Goal: Task Accomplishment & Management: Manage account settings

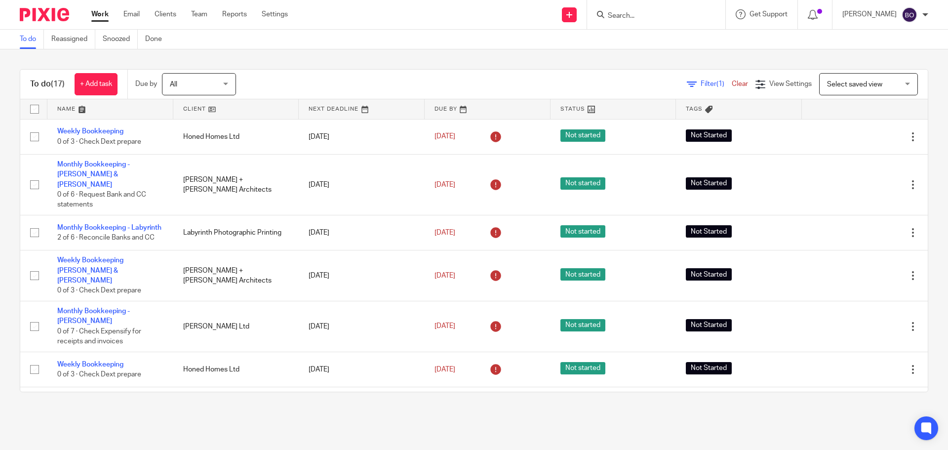
click at [97, 15] on link "Work" at bounding box center [99, 14] width 17 height 10
click at [199, 16] on link "Team" at bounding box center [199, 14] width 16 height 10
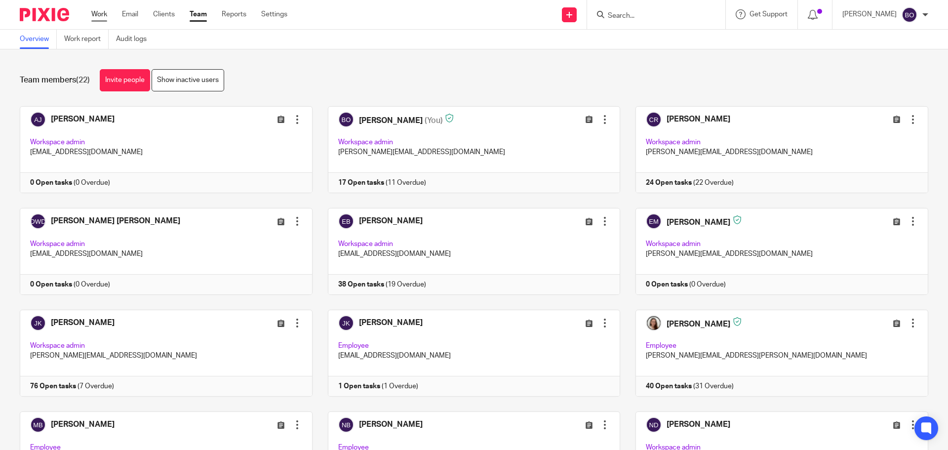
click at [99, 15] on link "Work" at bounding box center [99, 14] width 16 height 10
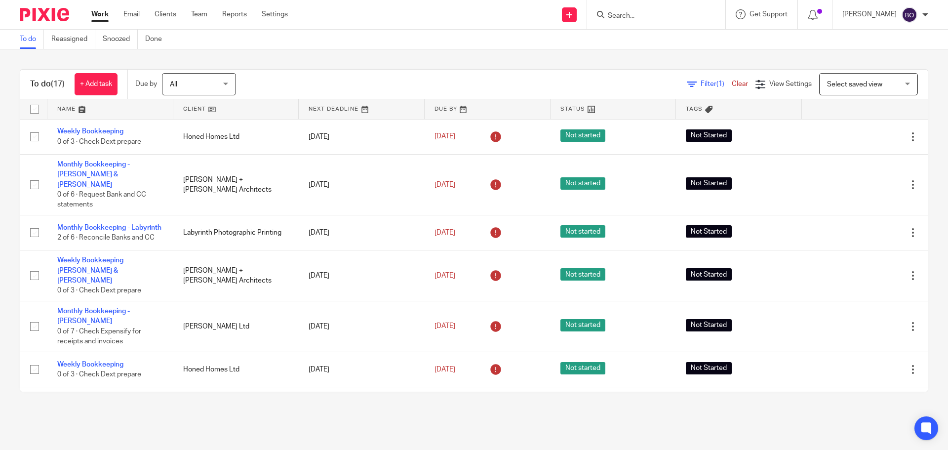
click at [640, 19] on input "Search" at bounding box center [651, 16] width 89 height 9
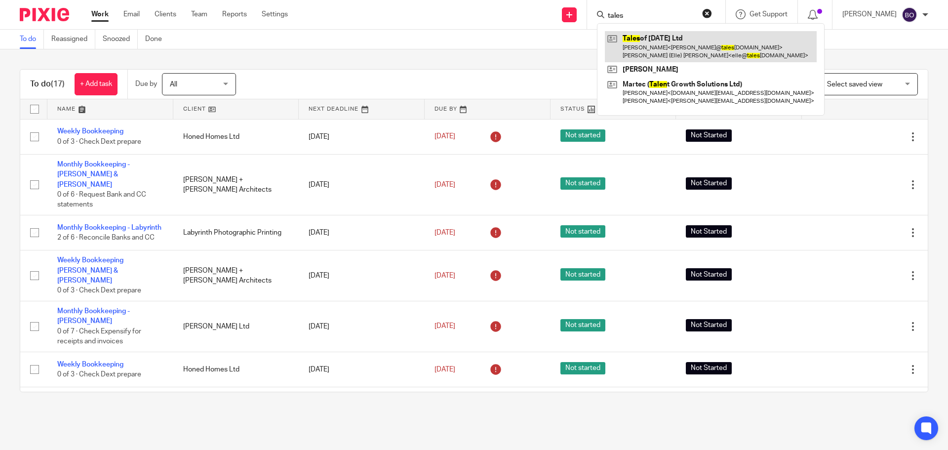
type input "tales"
click at [644, 39] on link at bounding box center [711, 46] width 212 height 31
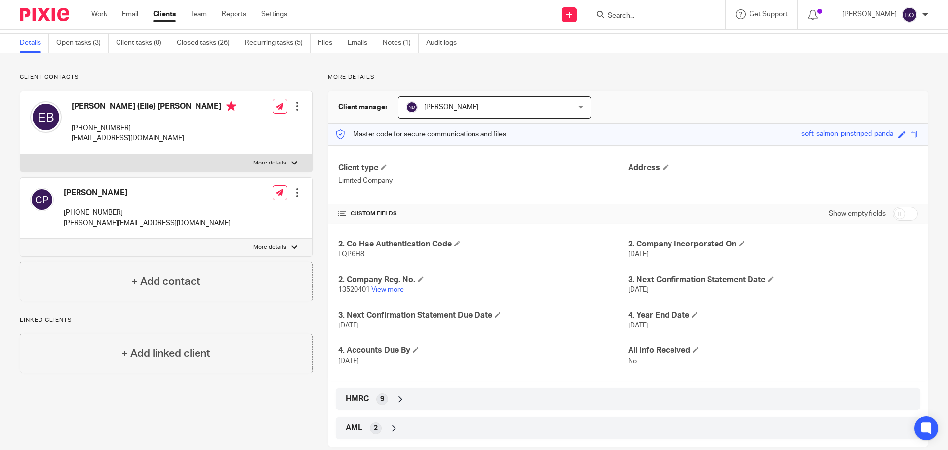
scroll to position [49, 0]
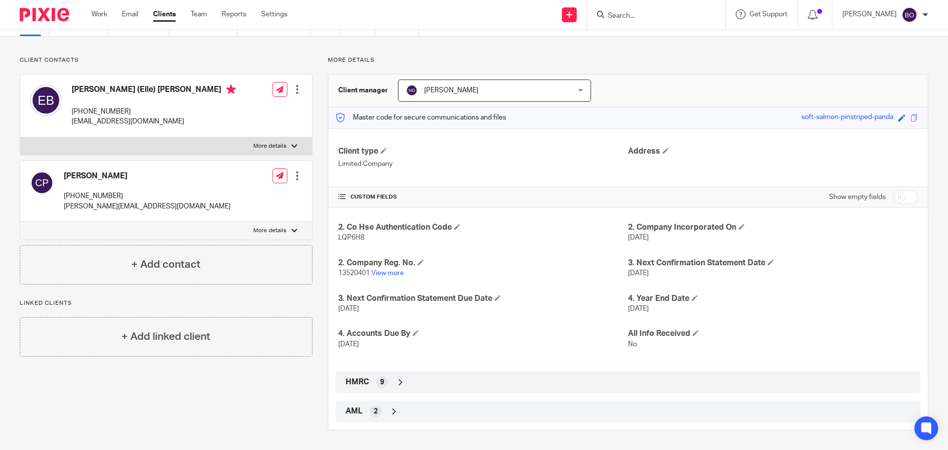
click at [397, 381] on icon at bounding box center [400, 382] width 10 height 10
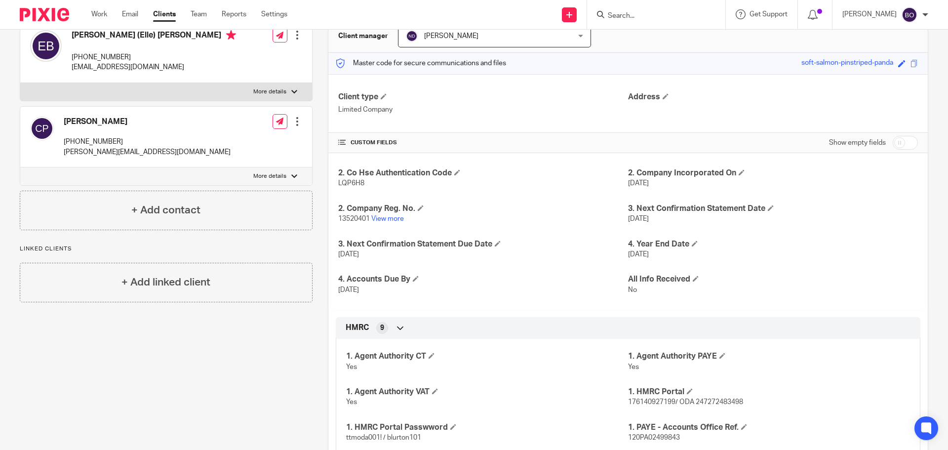
scroll to position [0, 0]
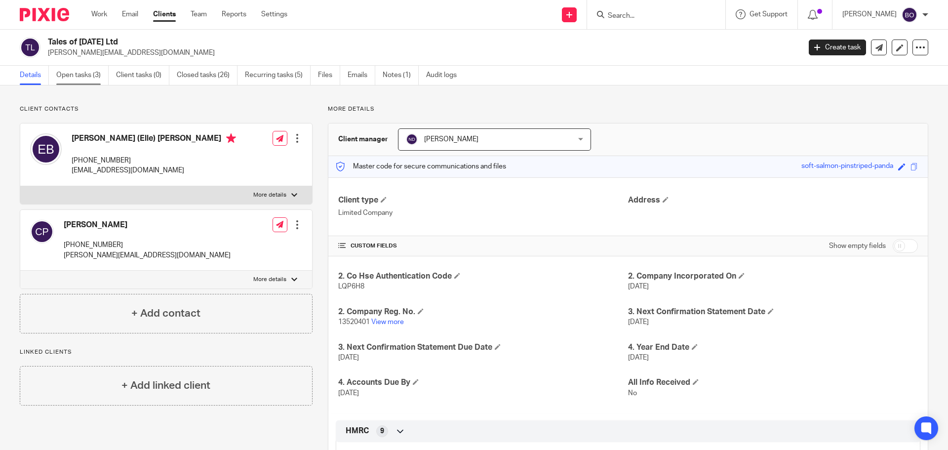
click at [84, 75] on link "Open tasks (3)" at bounding box center [82, 75] width 52 height 19
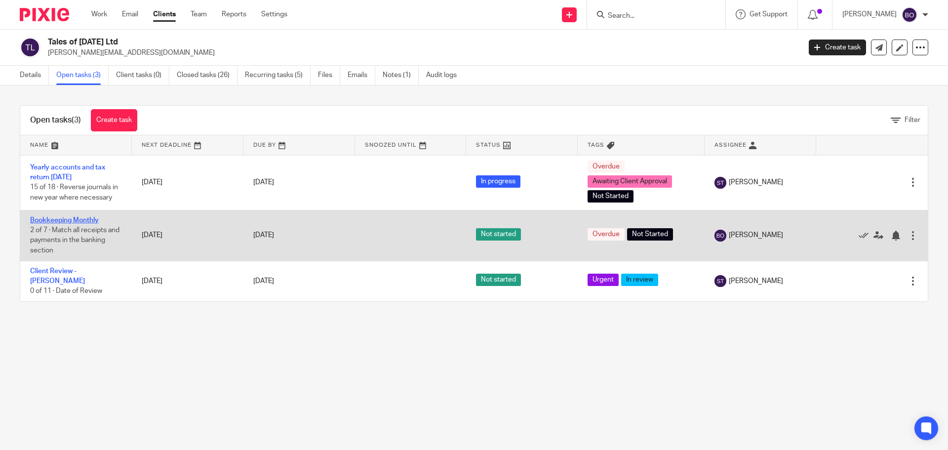
click at [70, 220] on link "Bookkeeping Monthly" at bounding box center [64, 220] width 69 height 7
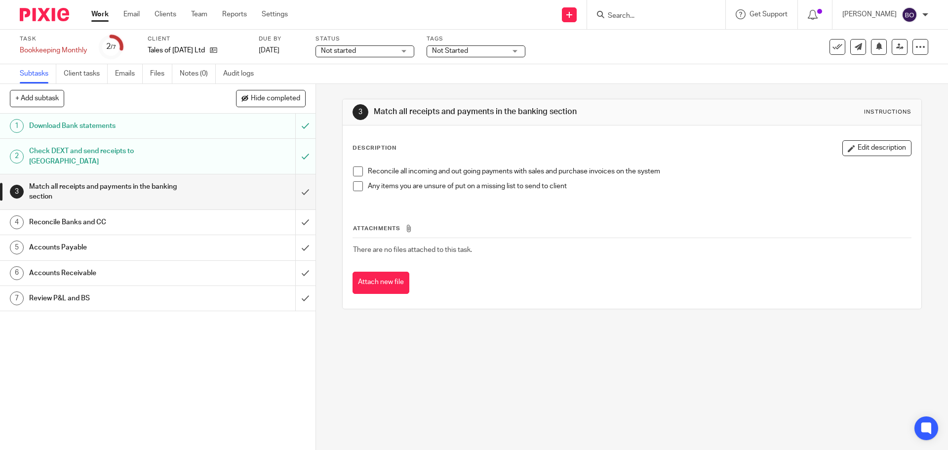
click at [353, 171] on span at bounding box center [358, 171] width 10 height 10
click at [353, 186] on span at bounding box center [358, 186] width 10 height 10
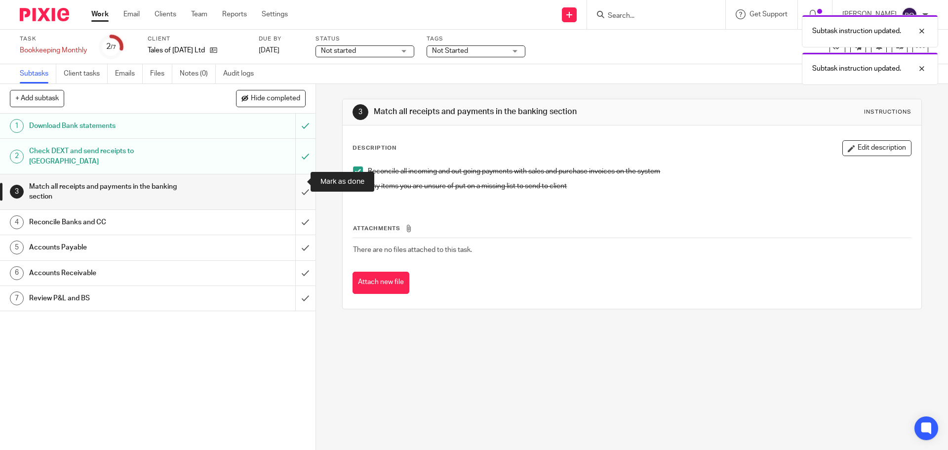
click at [295, 181] on input "submit" at bounding box center [157, 191] width 315 height 35
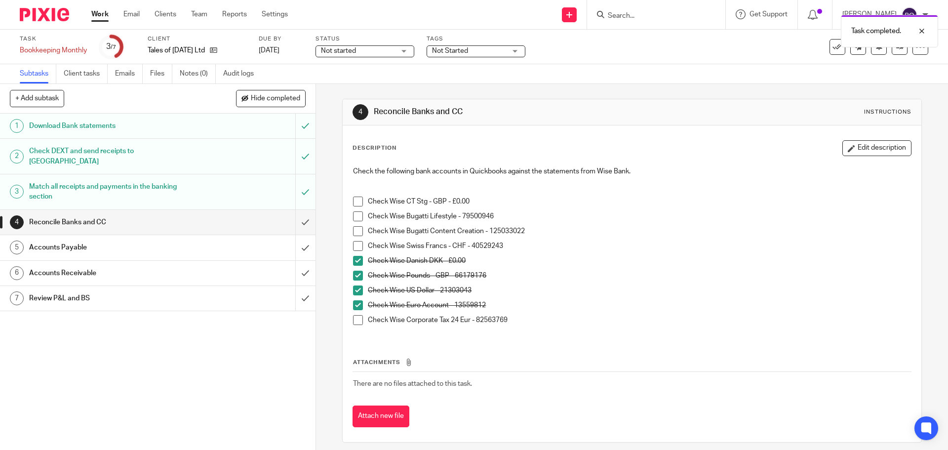
click at [355, 324] on span at bounding box center [358, 320] width 10 height 10
click at [859, 150] on button "Edit description" at bounding box center [876, 148] width 69 height 16
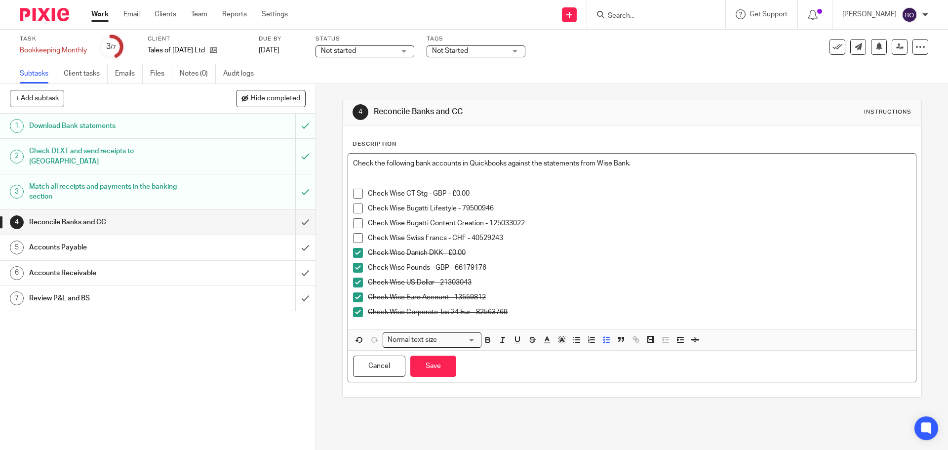
click at [548, 225] on p "Check Wise Bugatti Content Creation - 125033022" at bounding box center [639, 223] width 542 height 10
drag, startPoint x: 528, startPoint y: 225, endPoint x: 609, endPoint y: 227, distance: 81.0
click at [609, 227] on p "Check Wise Bugatti Content Creation - 125033022 - awaiting invoice copy" at bounding box center [639, 223] width 542 height 10
click at [486, 342] on icon "button" at bounding box center [488, 341] width 4 height 2
click at [435, 363] on button "Save" at bounding box center [433, 365] width 46 height 21
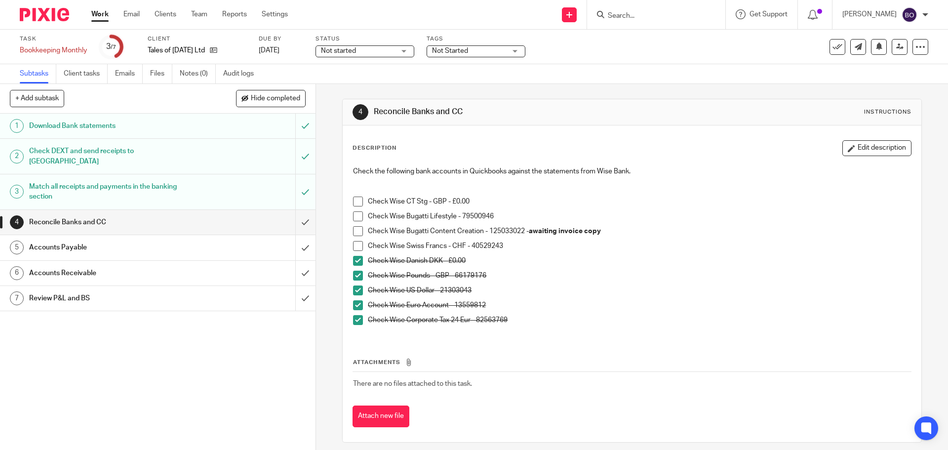
click at [353, 202] on span at bounding box center [358, 201] width 10 height 10
click at [354, 218] on span at bounding box center [358, 216] width 10 height 10
click at [354, 251] on li "Check Wise Swiss Francs - CHF - 40529243" at bounding box center [631, 248] width 557 height 15
click at [354, 246] on span at bounding box center [358, 246] width 10 height 10
click at [622, 299] on div "Check Wise US Dollar - 21303043" at bounding box center [639, 292] width 542 height 15
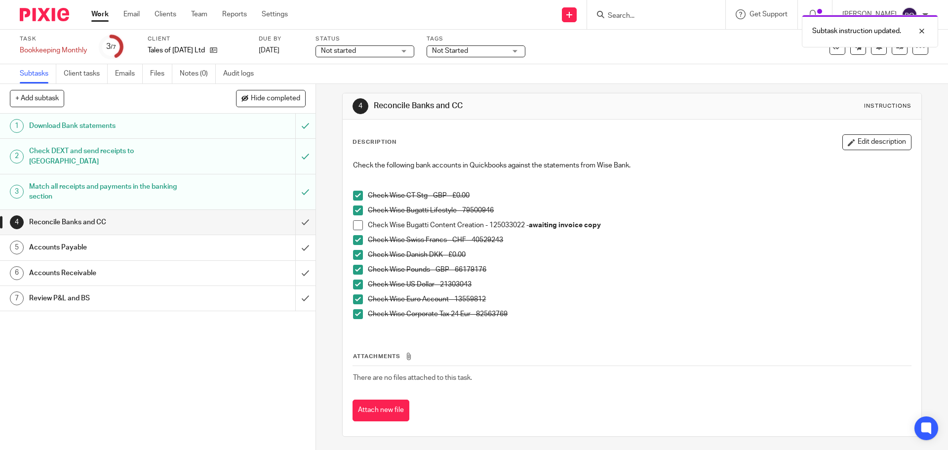
scroll to position [7, 0]
click at [622, 286] on p "Check Wise US Dollar - 21303043" at bounding box center [639, 283] width 542 height 10
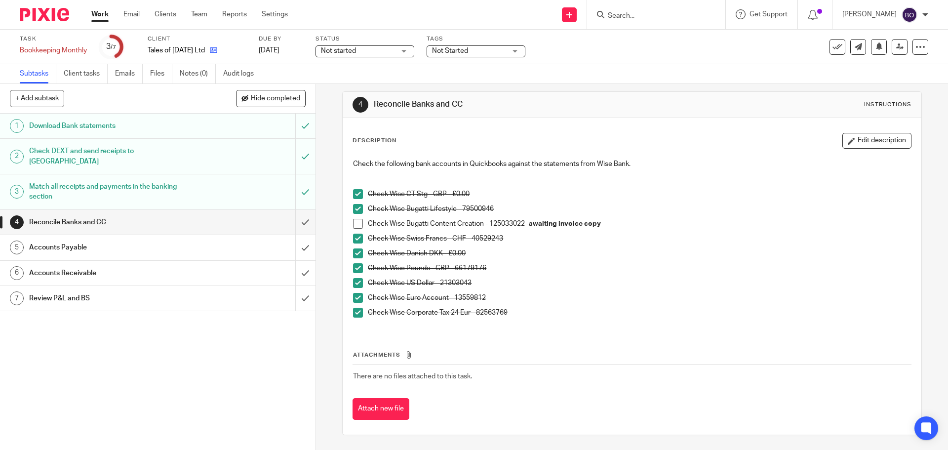
click at [217, 49] on icon at bounding box center [213, 49] width 7 height 7
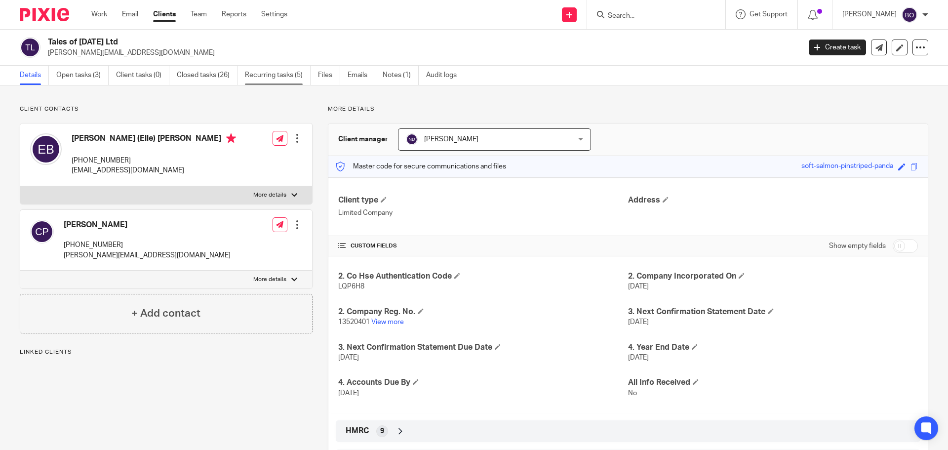
click at [271, 75] on link "Recurring tasks (5)" at bounding box center [278, 75] width 66 height 19
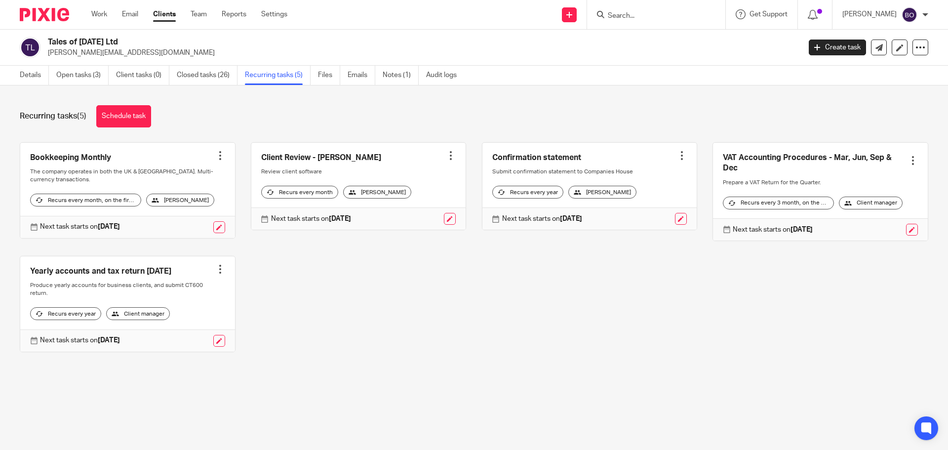
click at [120, 230] on strong "[DATE]" at bounding box center [109, 226] width 22 height 7
click at [213, 233] on link at bounding box center [219, 227] width 12 height 12
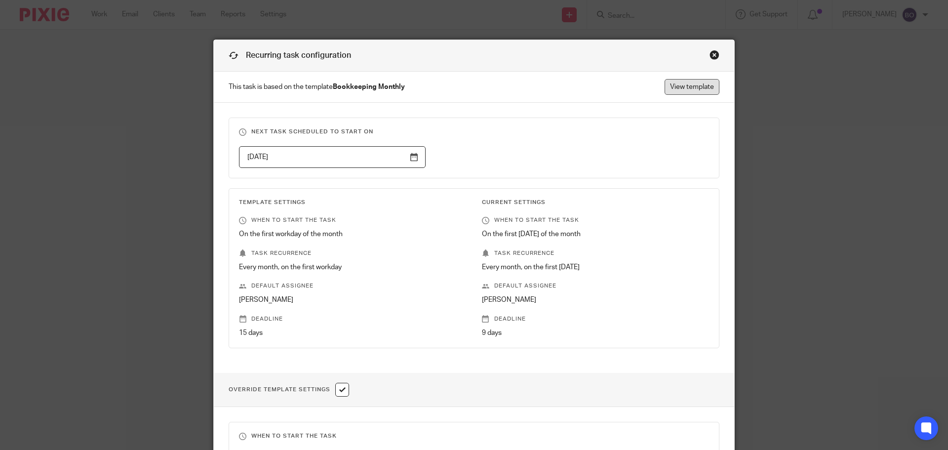
click at [674, 92] on link "View template" at bounding box center [691, 87] width 55 height 16
click at [709, 54] on div "Close this dialog window" at bounding box center [714, 55] width 10 height 10
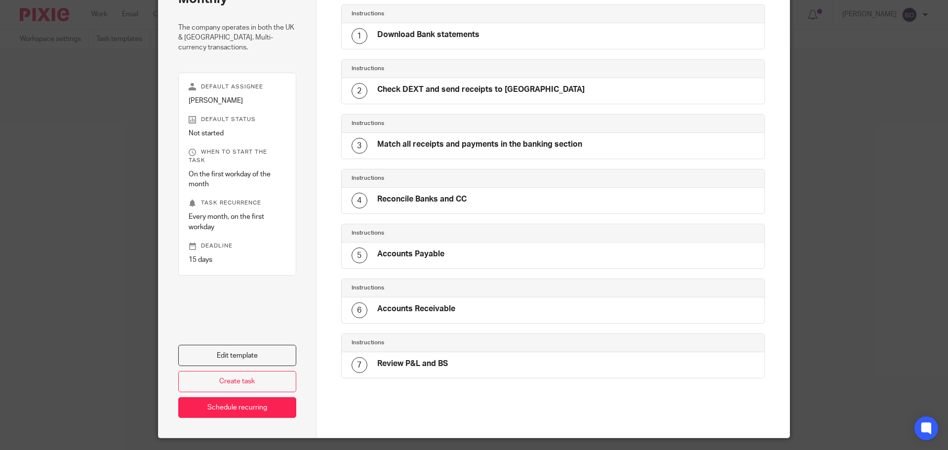
scroll to position [101, 0]
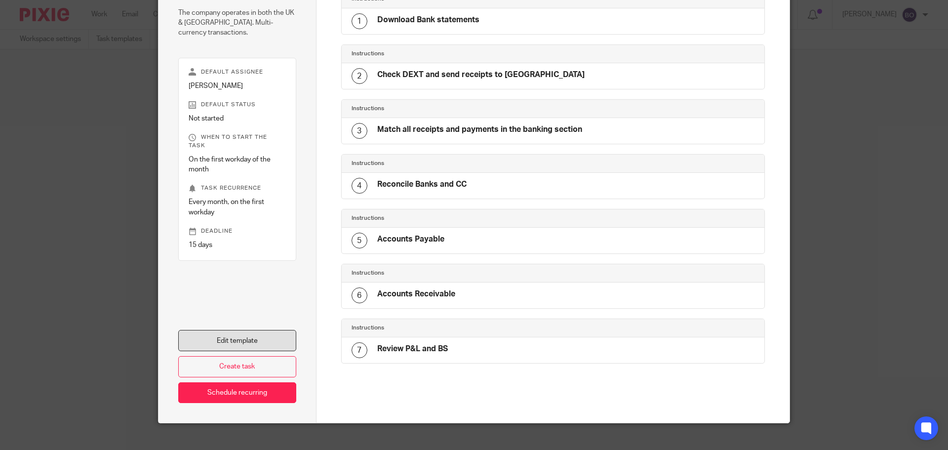
click at [263, 336] on link "Edit template" at bounding box center [237, 340] width 118 height 21
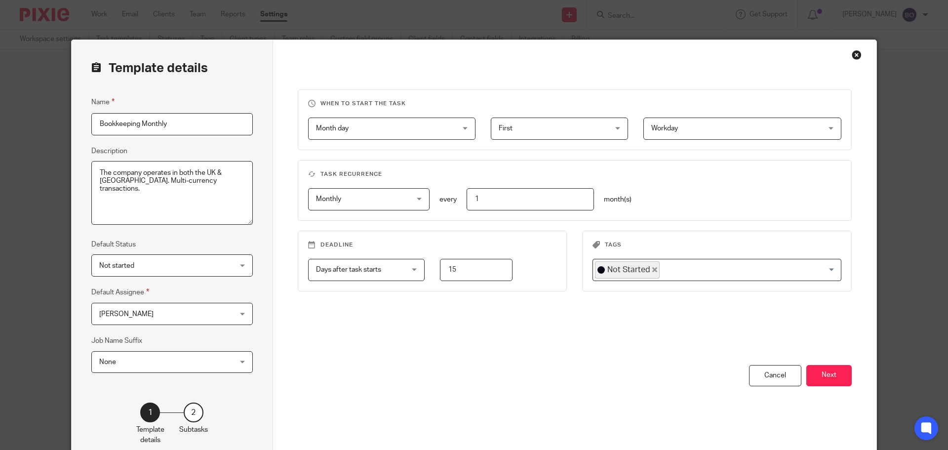
scroll to position [55, 0]
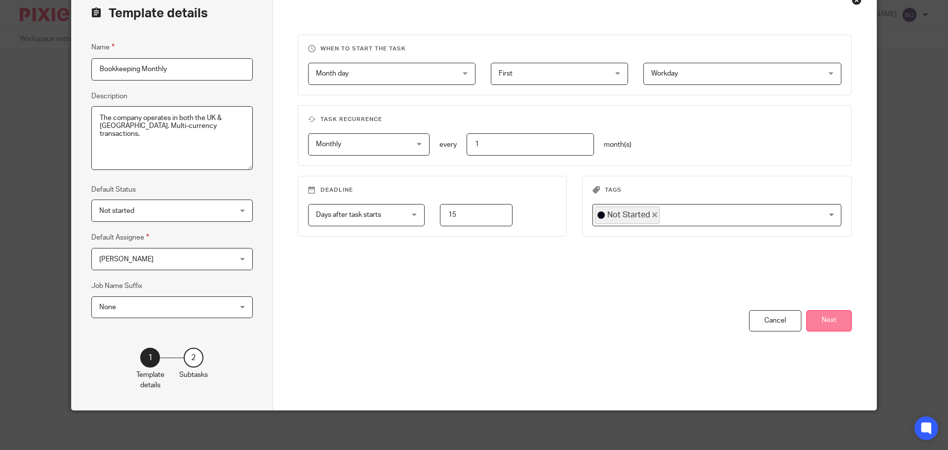
click at [830, 322] on button "Next" at bounding box center [828, 320] width 45 height 21
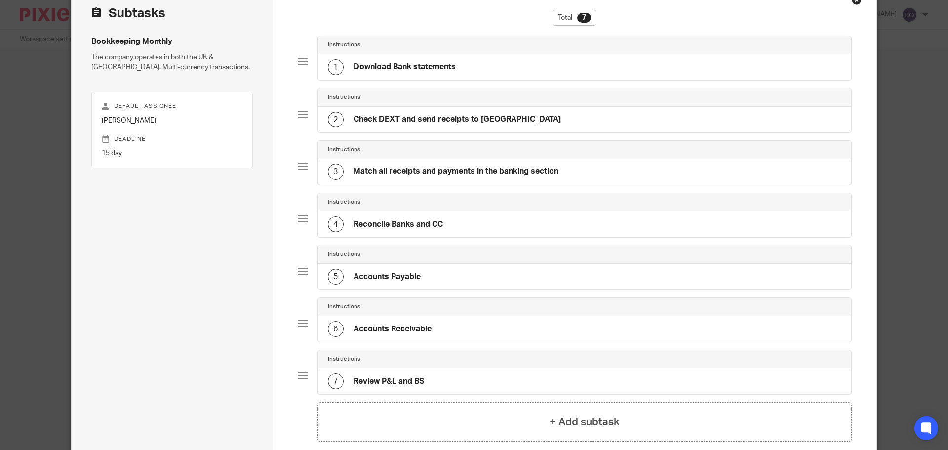
click at [387, 223] on h4 "Reconcile Banks and CC" at bounding box center [397, 224] width 89 height 10
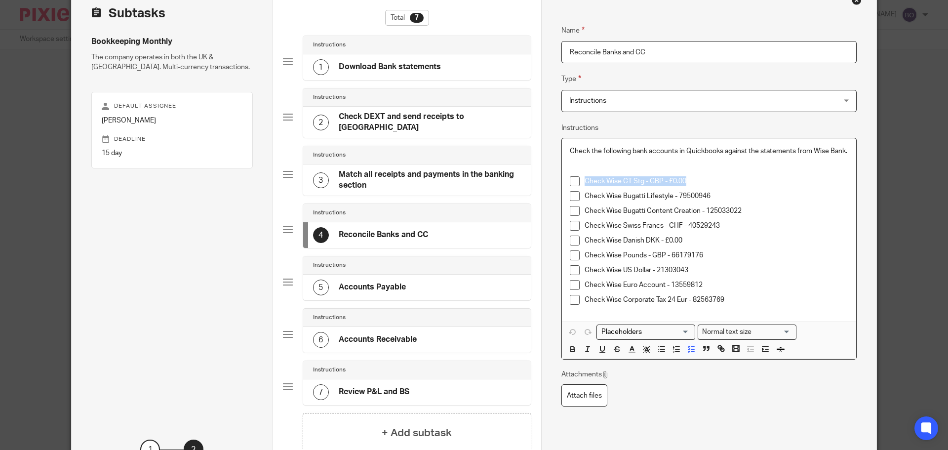
drag, startPoint x: 697, startPoint y: 190, endPoint x: 583, endPoint y: 186, distance: 114.6
click at [584, 186] on p "Check Wise CT Stg - GBP - £0.00" at bounding box center [716, 181] width 264 height 10
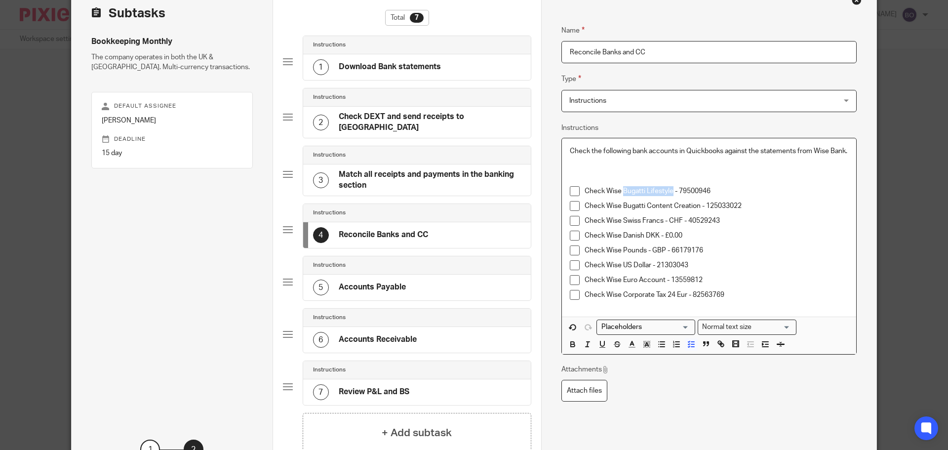
drag, startPoint x: 669, startPoint y: 199, endPoint x: 620, endPoint y: 199, distance: 48.4
click at [620, 196] on p "Check Wise Bugatti Lifestyle - 79500946" at bounding box center [716, 191] width 264 height 10
drag, startPoint x: 688, startPoint y: 244, endPoint x: 581, endPoint y: 244, distance: 106.6
click at [584, 240] on p "Check Wise Danish DKK - £0.00" at bounding box center [716, 235] width 264 height 10
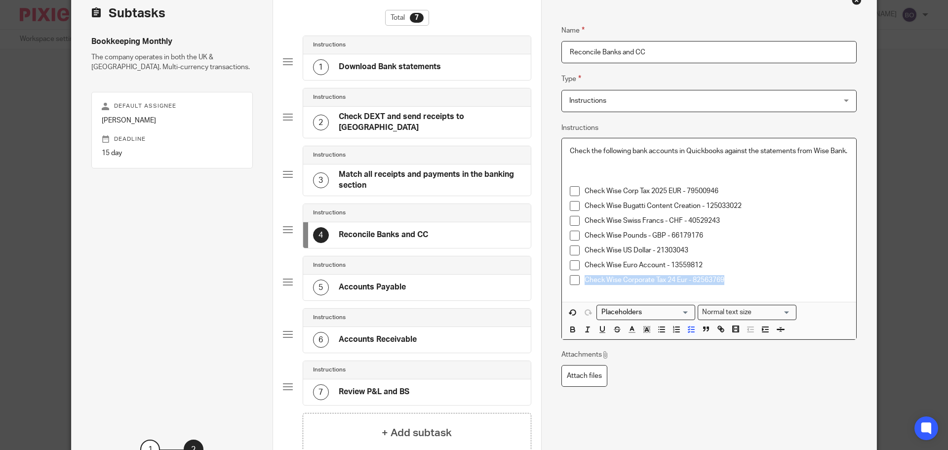
drag, startPoint x: 726, startPoint y: 292, endPoint x: 567, endPoint y: 285, distance: 158.6
click at [578, 285] on li "Check Wise Corporate Tax 24 Eur - 82563769" at bounding box center [709, 282] width 278 height 15
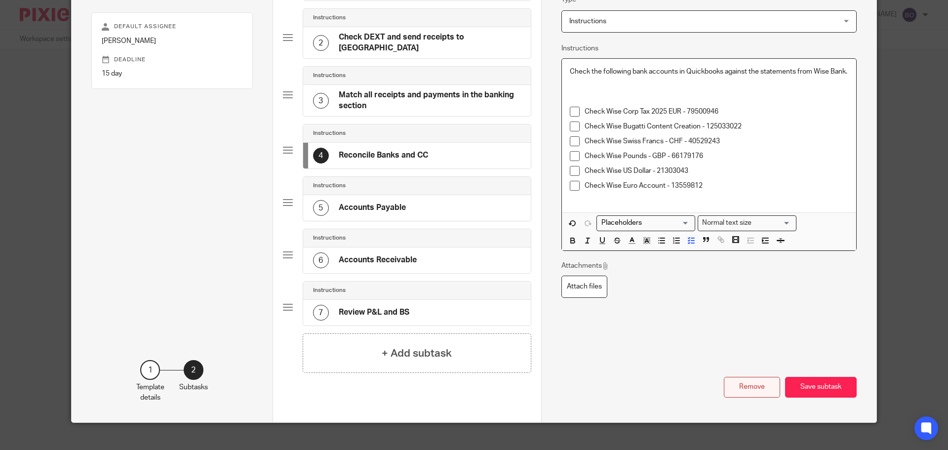
scroll to position [141, 0]
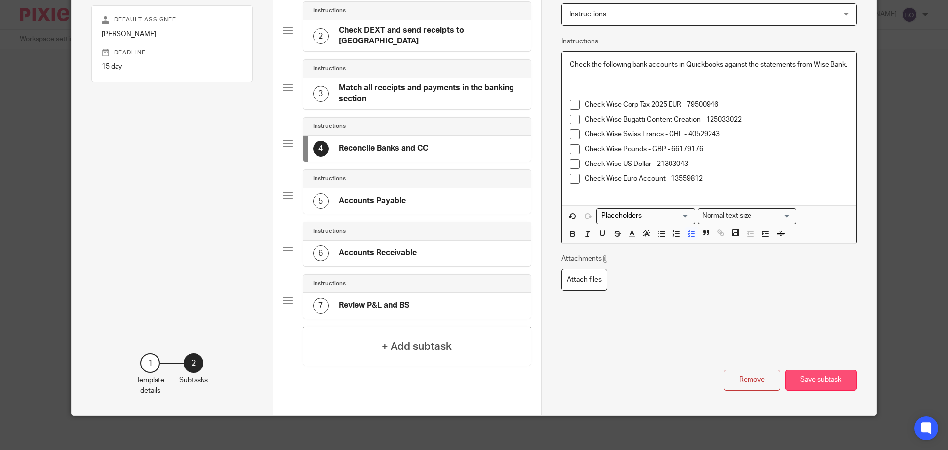
click at [815, 376] on button "Save subtask" at bounding box center [821, 380] width 72 height 21
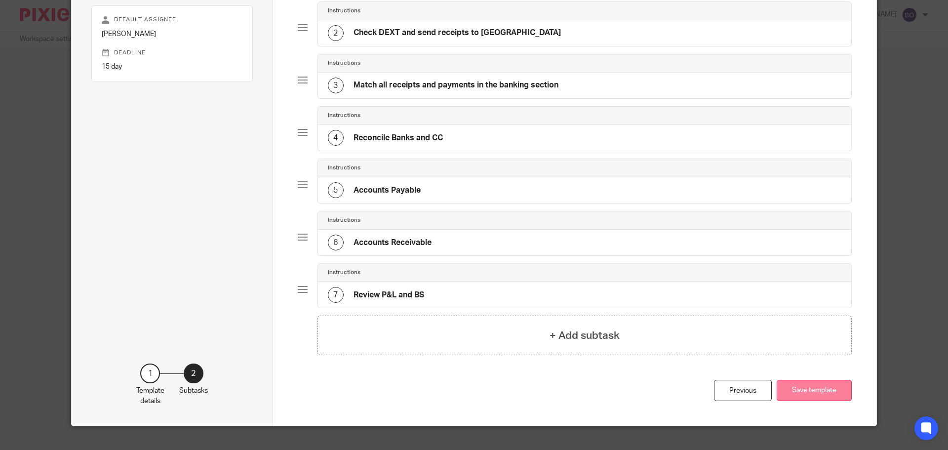
click at [817, 391] on button "Save template" at bounding box center [813, 390] width 75 height 21
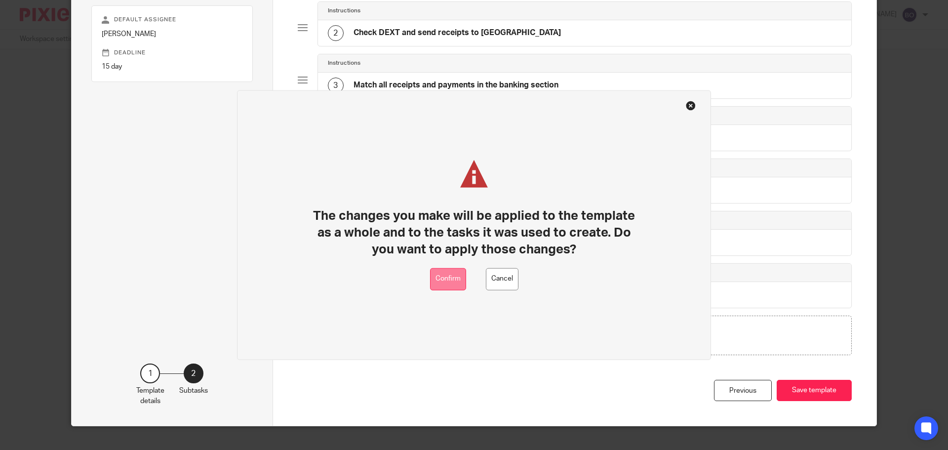
click at [455, 278] on button "Confirm" at bounding box center [448, 279] width 36 height 22
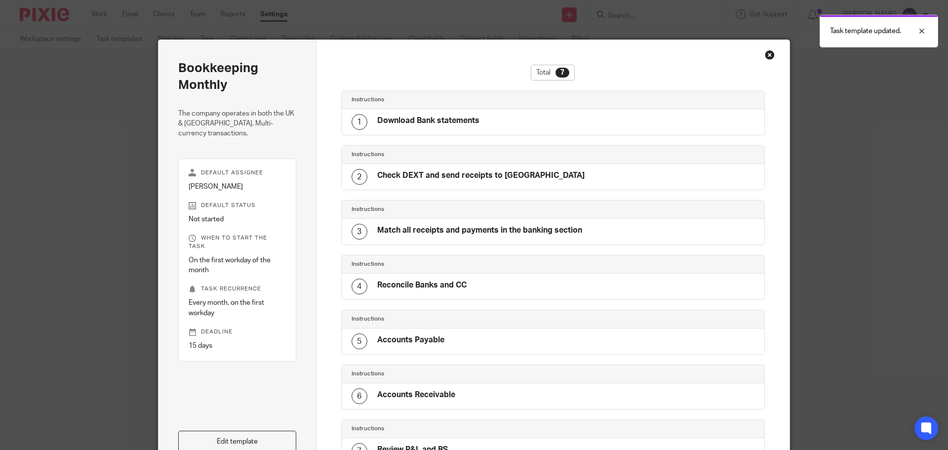
click at [768, 56] on div "Close this dialog window" at bounding box center [770, 55] width 10 height 10
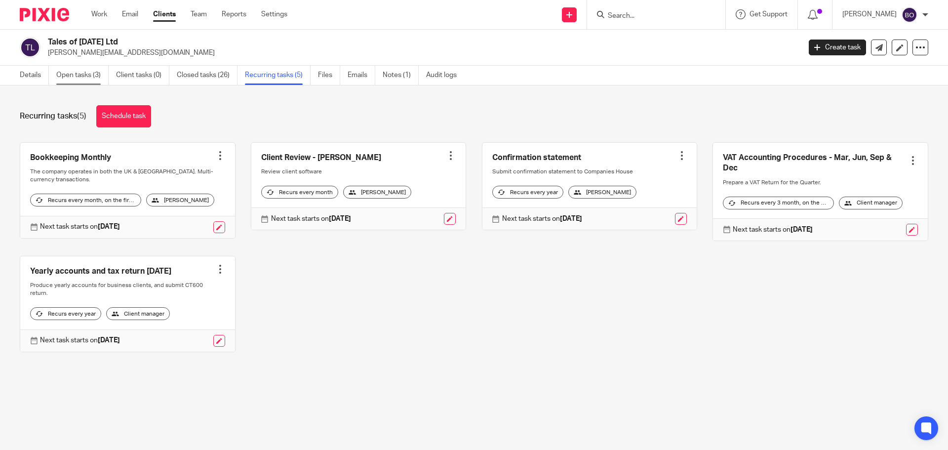
click at [83, 75] on link "Open tasks (3)" at bounding box center [82, 75] width 52 height 19
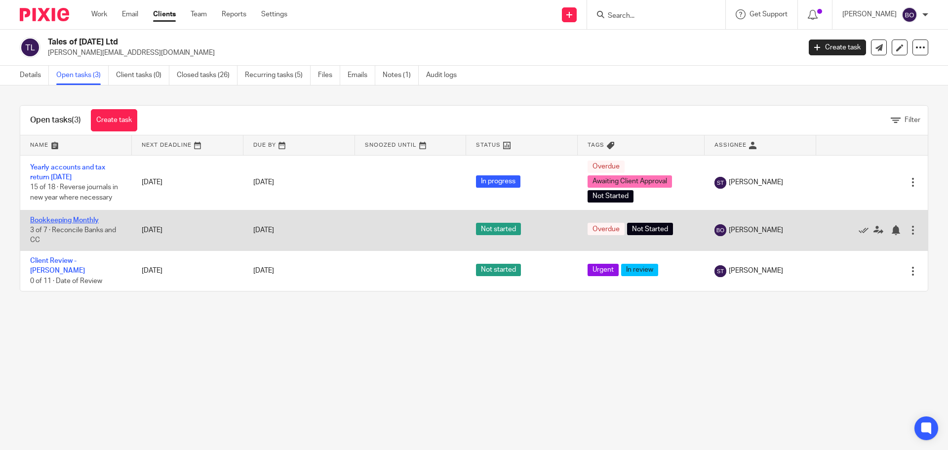
click at [89, 219] on link "Bookkeeping Monthly" at bounding box center [64, 220] width 69 height 7
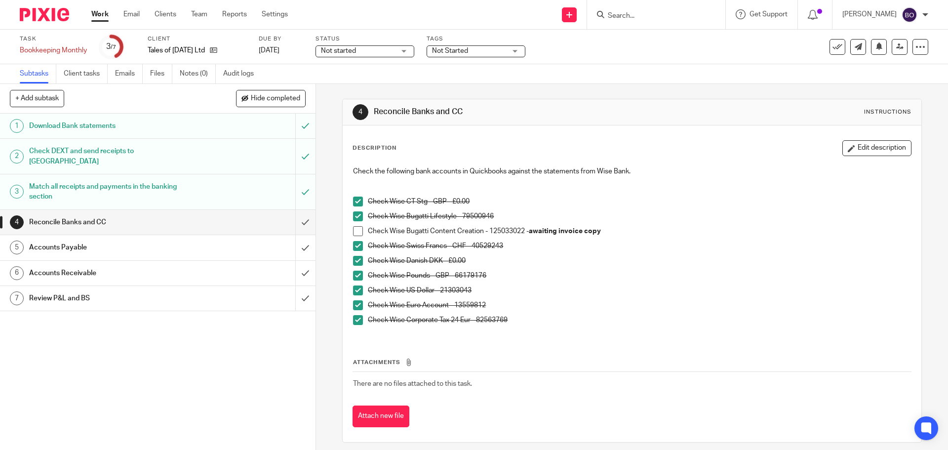
click at [76, 240] on h1 "Accounts Payable" at bounding box center [114, 247] width 171 height 15
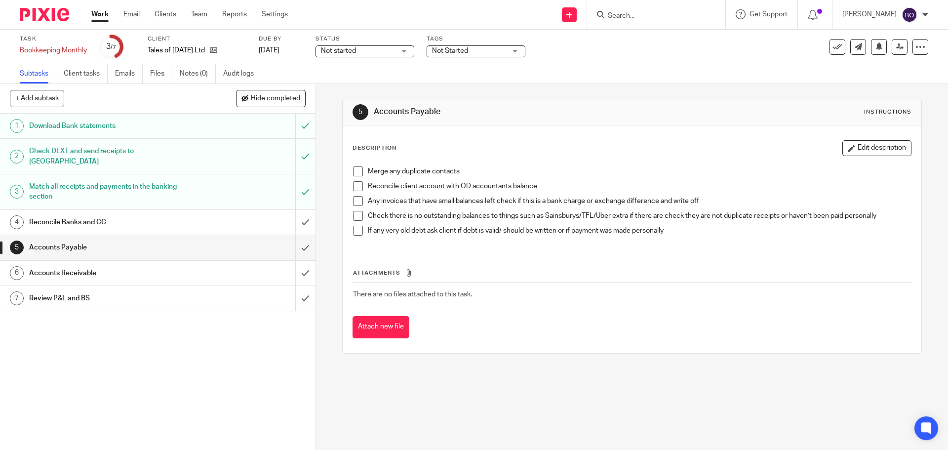
click at [102, 215] on h1 "Reconcile Banks and CC" at bounding box center [114, 222] width 171 height 15
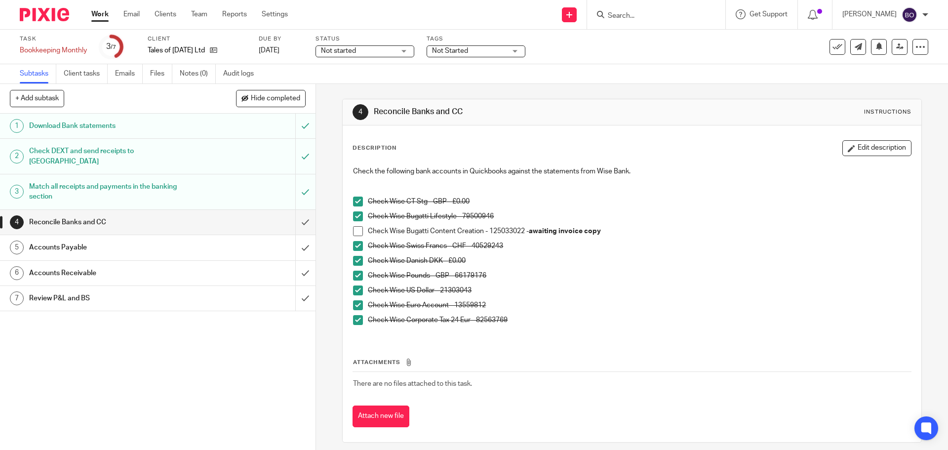
click at [84, 240] on h1 "Accounts Payable" at bounding box center [114, 247] width 171 height 15
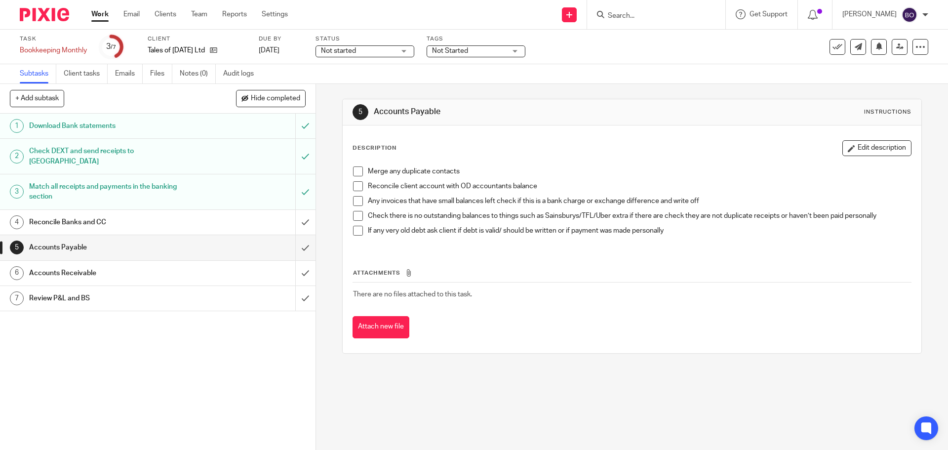
click at [102, 242] on h1 "Accounts Payable" at bounding box center [114, 247] width 171 height 15
click at [355, 170] on span at bounding box center [358, 171] width 10 height 10
click at [355, 184] on span at bounding box center [358, 186] width 10 height 10
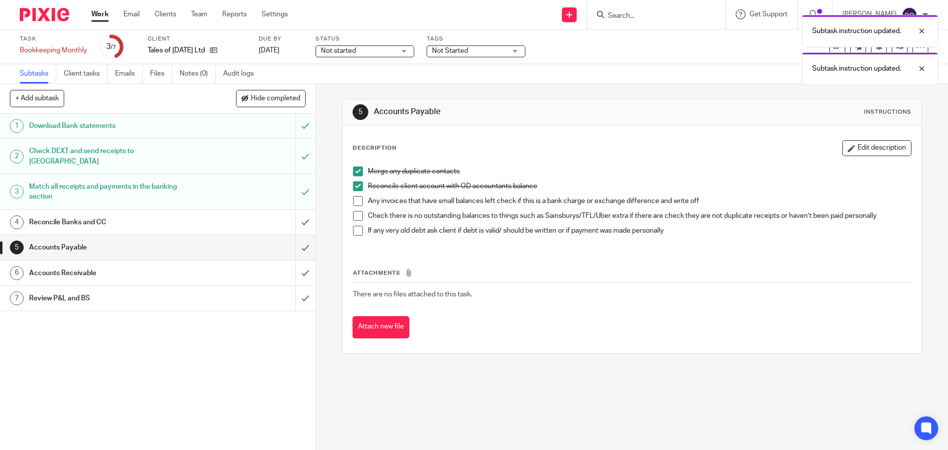
click at [354, 199] on span at bounding box center [358, 201] width 10 height 10
drag, startPoint x: 353, startPoint y: 214, endPoint x: 356, endPoint y: 219, distance: 5.1
click at [353, 214] on span at bounding box center [358, 216] width 10 height 10
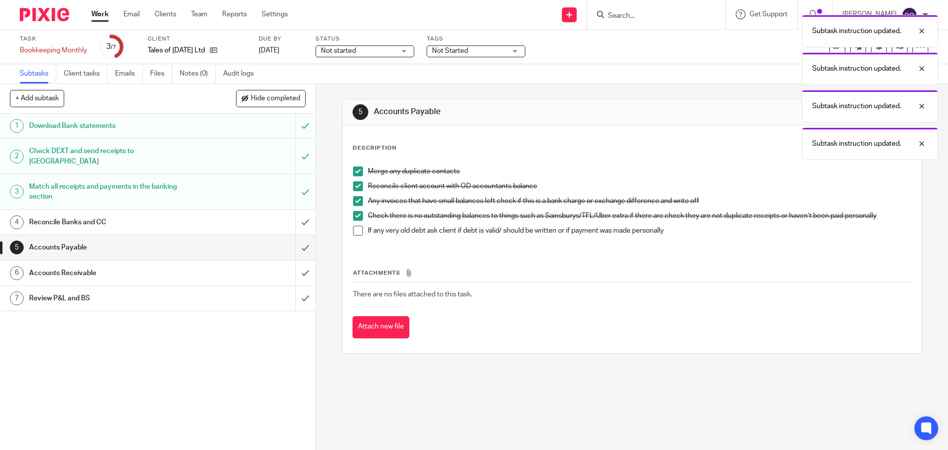
click at [358, 230] on span at bounding box center [358, 231] width 10 height 10
click at [296, 239] on input "submit" at bounding box center [157, 247] width 315 height 25
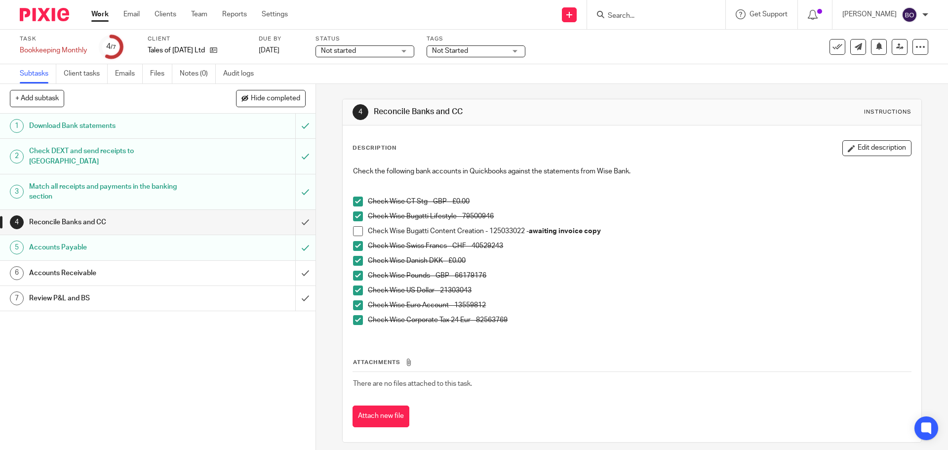
click at [90, 266] on h1 "Accounts Receivable" at bounding box center [114, 273] width 171 height 15
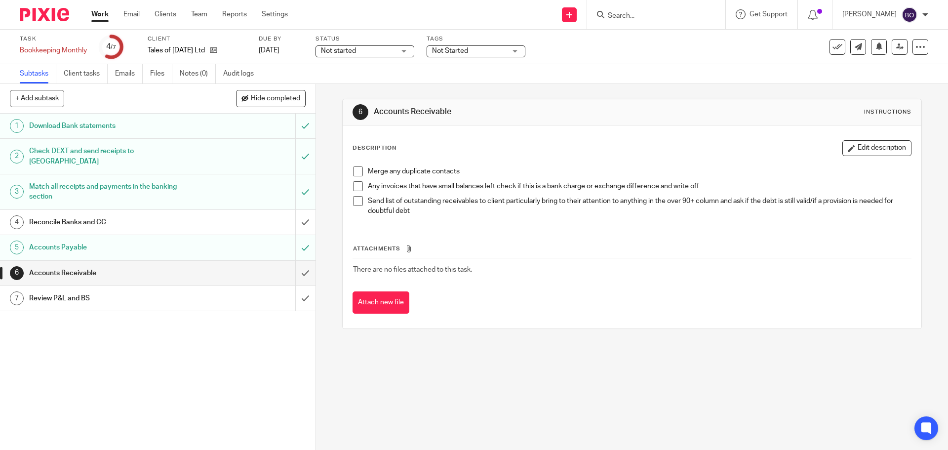
click at [355, 176] on span at bounding box center [358, 171] width 10 height 10
click at [356, 188] on span at bounding box center [358, 186] width 10 height 10
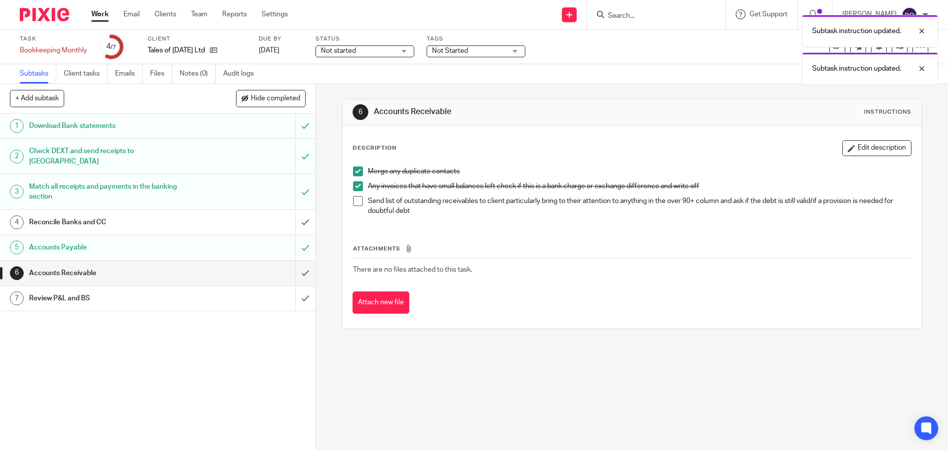
click at [356, 204] on span at bounding box center [358, 201] width 10 height 10
click at [296, 266] on input "submit" at bounding box center [157, 273] width 315 height 25
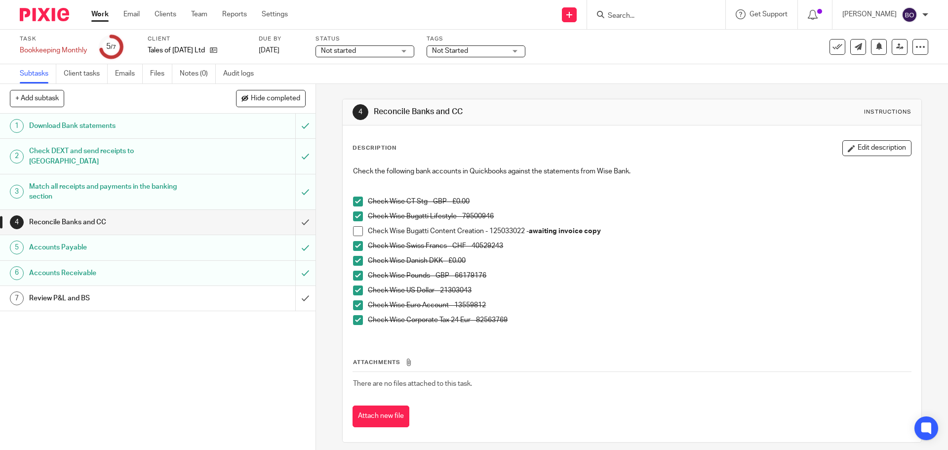
click at [86, 291] on h1 "Review P&L and BS" at bounding box center [114, 298] width 171 height 15
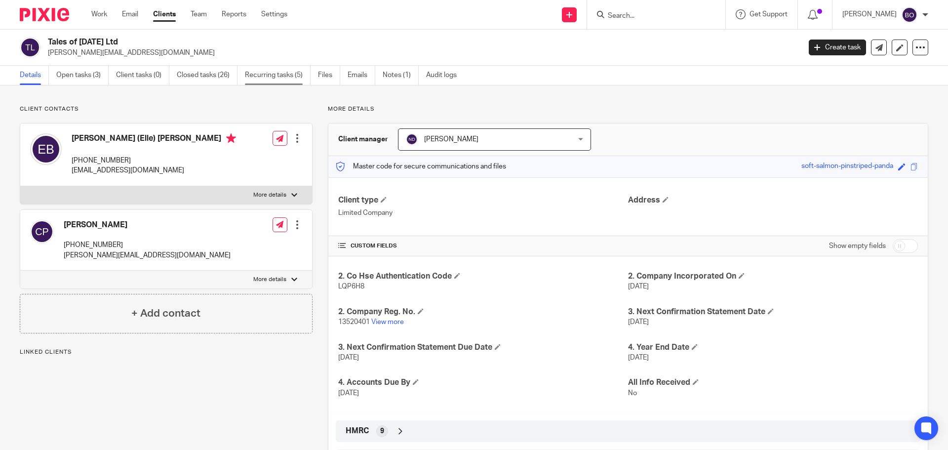
click at [266, 73] on link "Recurring tasks (5)" at bounding box center [278, 75] width 66 height 19
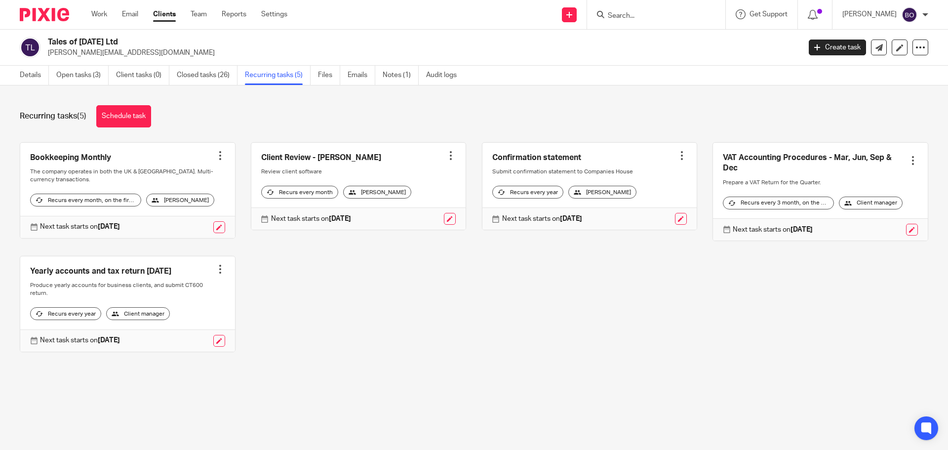
click at [88, 162] on link at bounding box center [127, 190] width 215 height 95
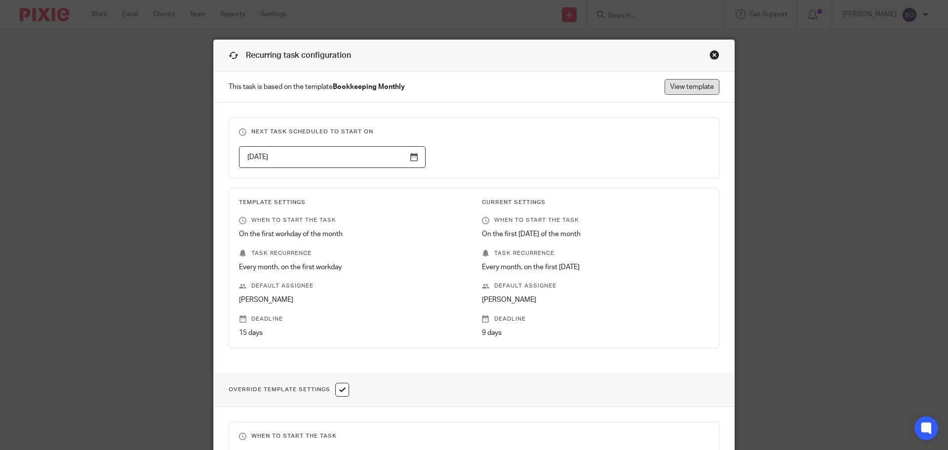
click at [680, 90] on link "View template" at bounding box center [691, 87] width 55 height 16
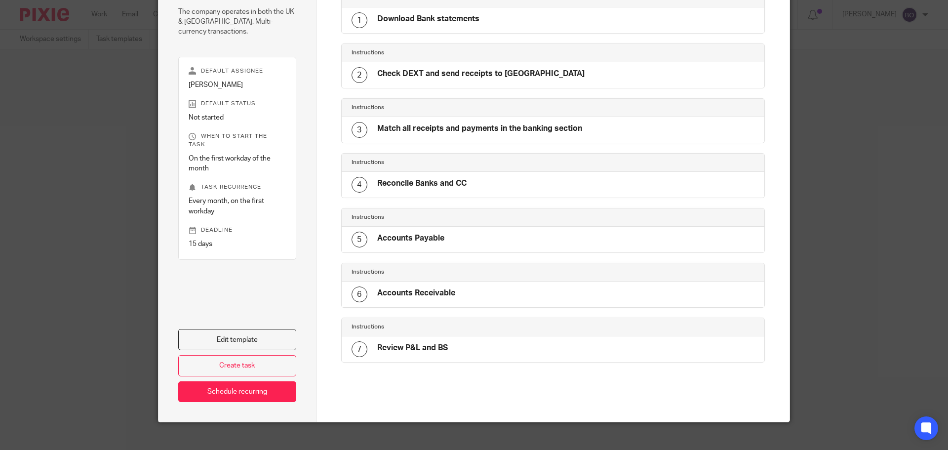
scroll to position [114, 0]
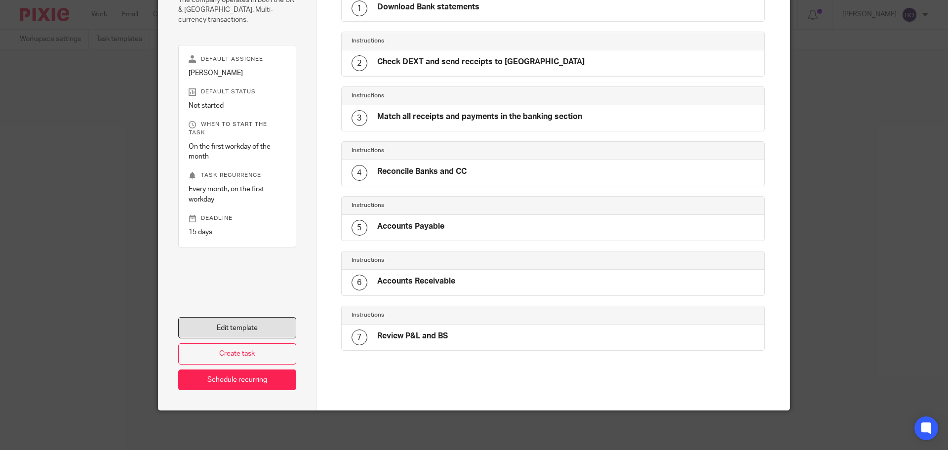
click at [249, 324] on link "Edit template" at bounding box center [237, 327] width 118 height 21
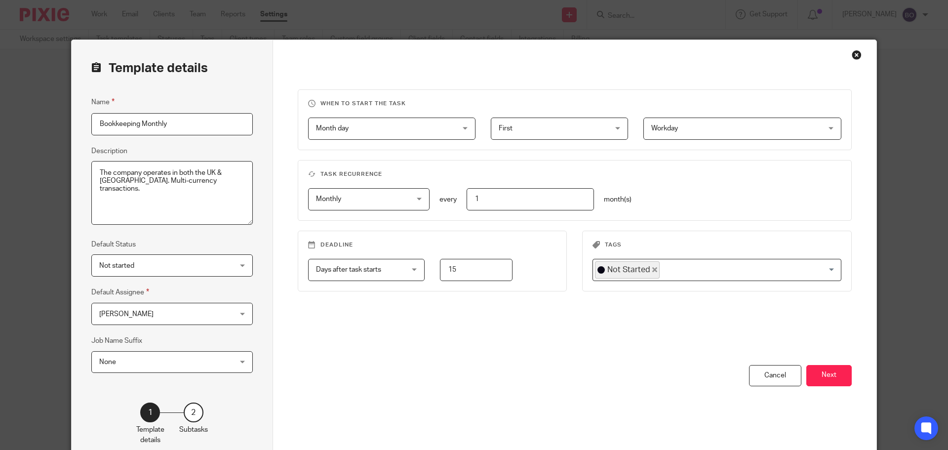
click at [852, 56] on div "Close this dialog window" at bounding box center [856, 55] width 10 height 10
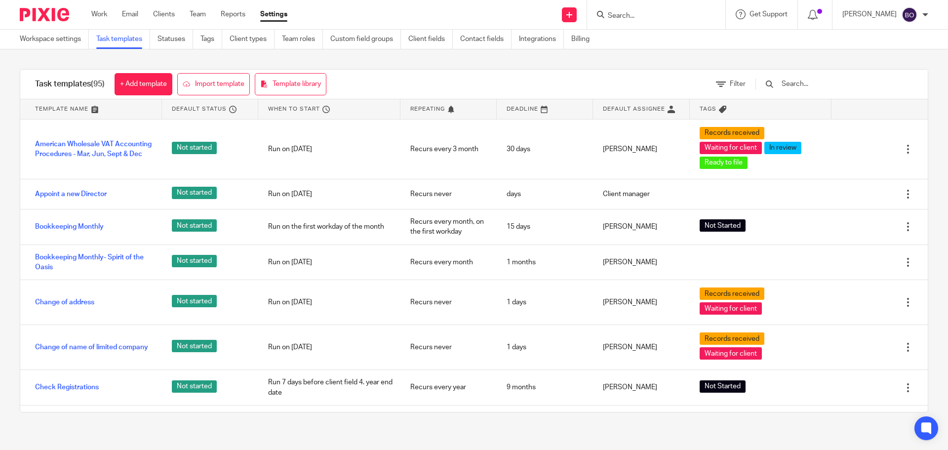
click at [856, 89] on input "text" at bounding box center [837, 83] width 115 height 11
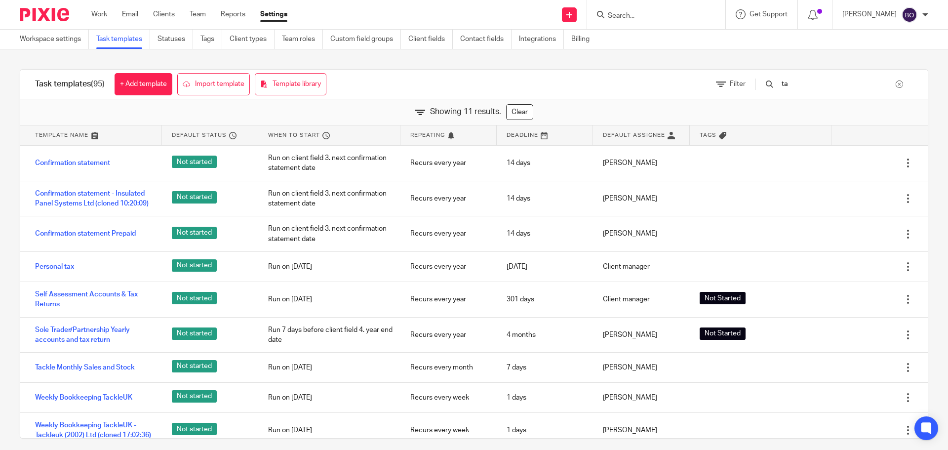
type input "t"
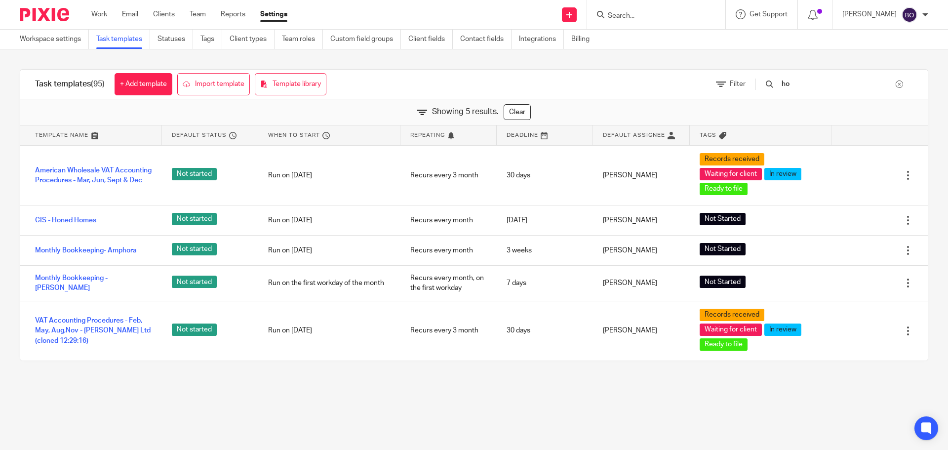
type input "h"
